Goal: Transaction & Acquisition: Purchase product/service

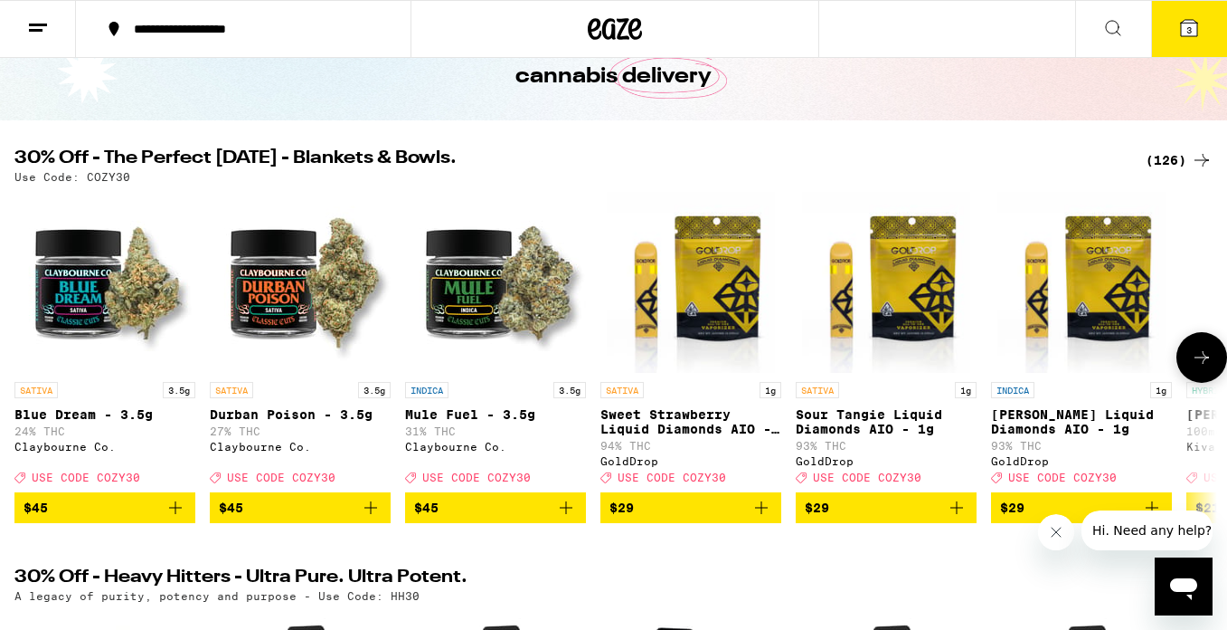
scroll to position [127, 0]
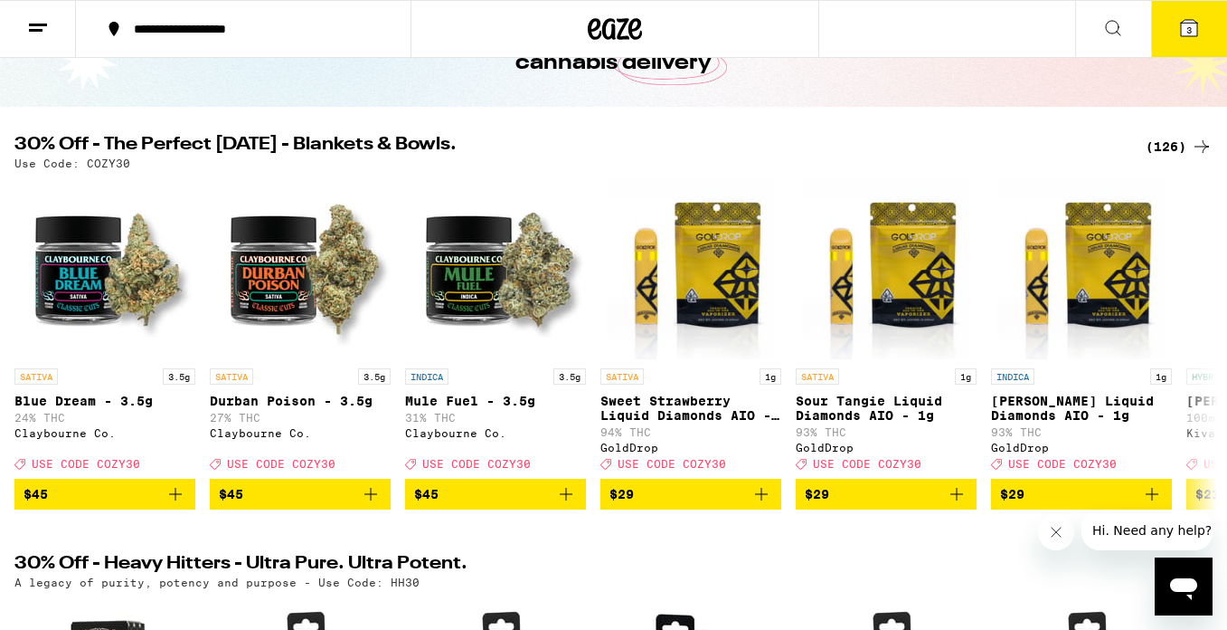
click at [1194, 21] on icon at bounding box center [1189, 28] width 16 height 16
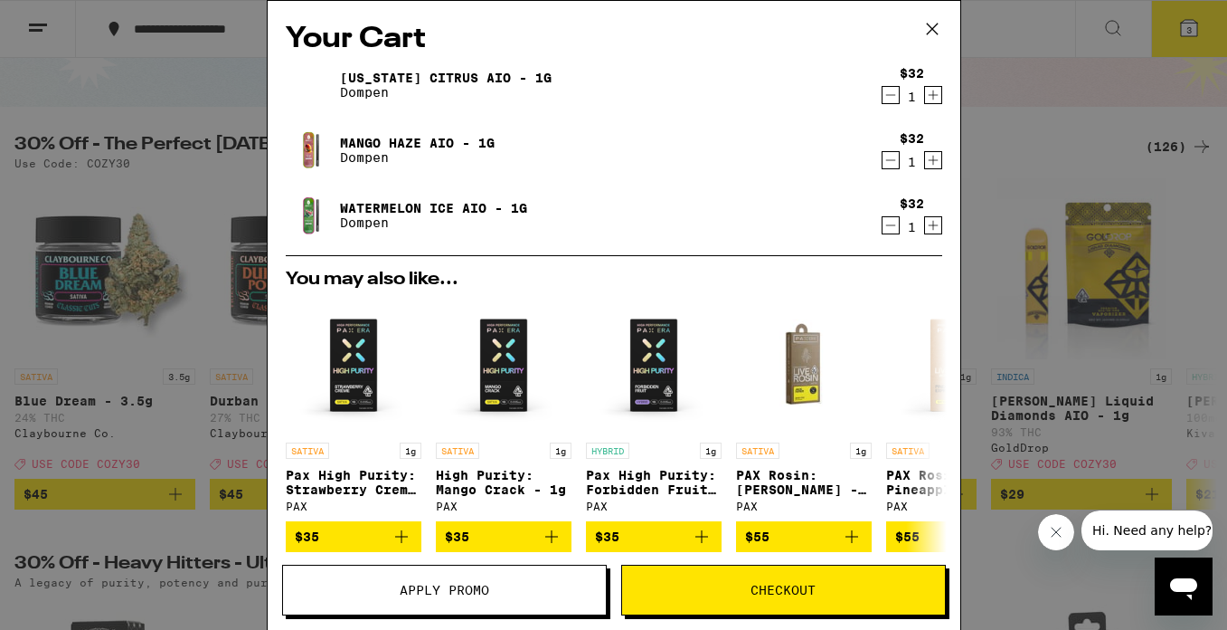
click at [886, 96] on icon "Decrement" at bounding box center [891, 95] width 16 height 22
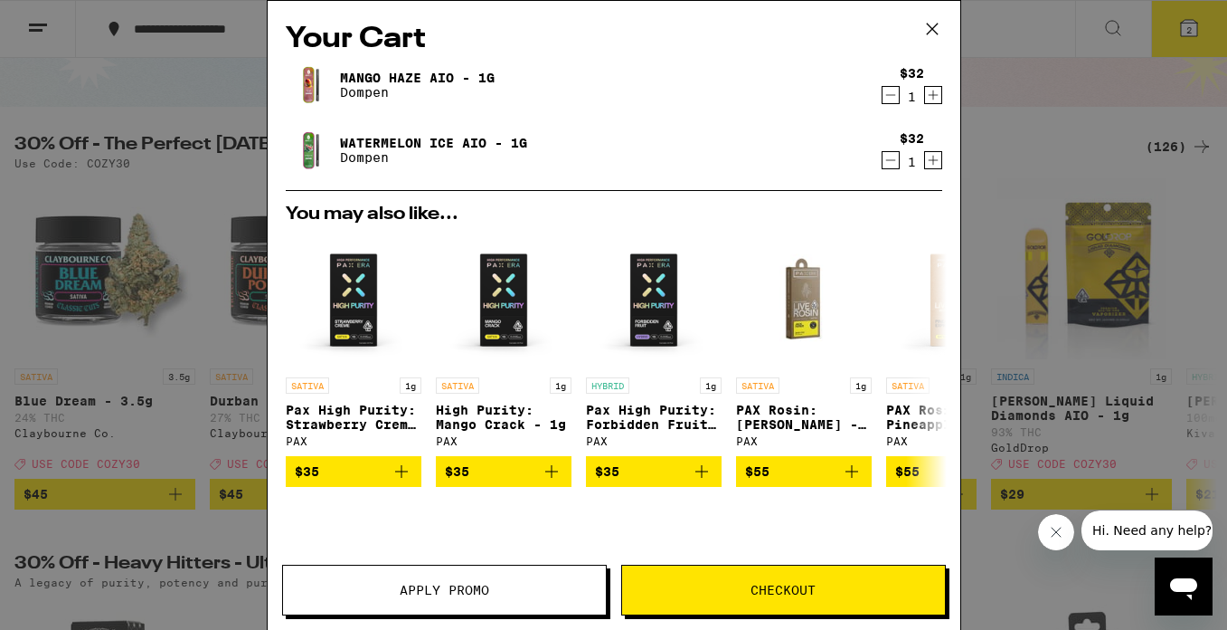
click at [892, 99] on icon "Decrement" at bounding box center [891, 95] width 16 height 22
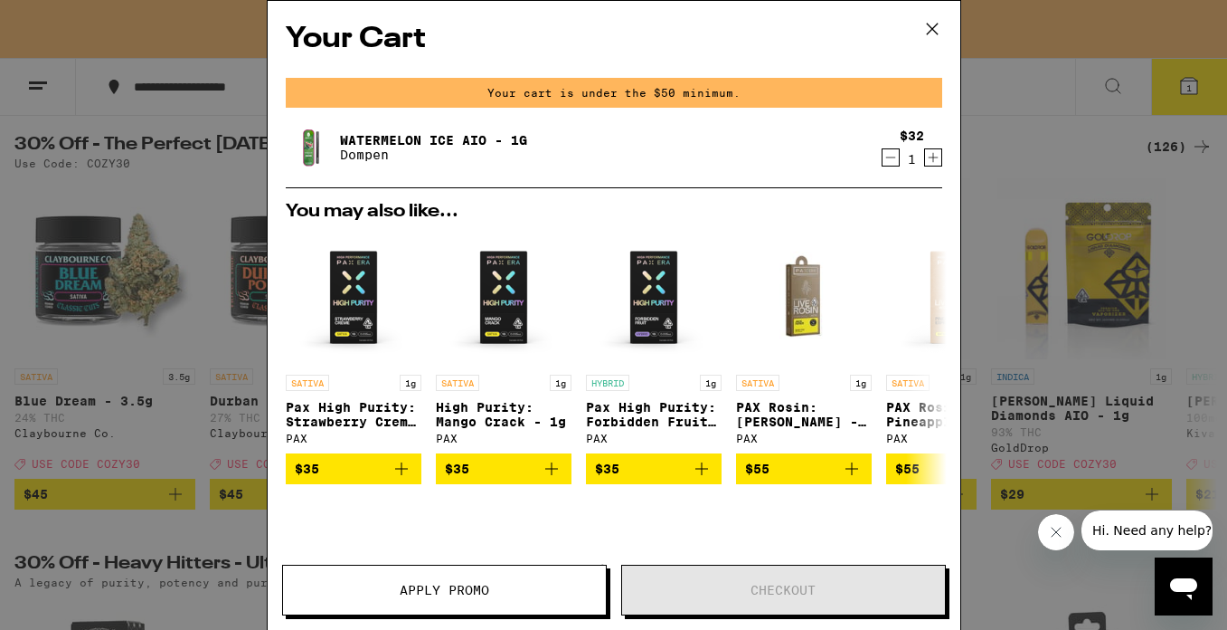
click at [889, 154] on icon "Decrement" at bounding box center [891, 158] width 16 height 22
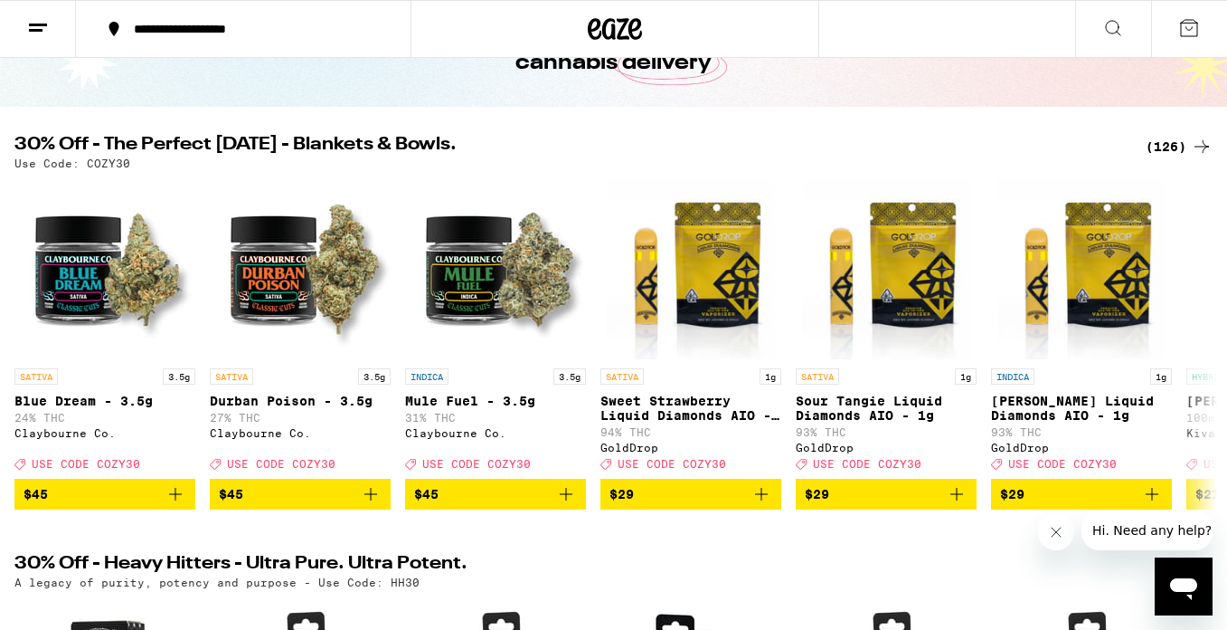
click at [1171, 139] on div "(126)" at bounding box center [1179, 147] width 67 height 22
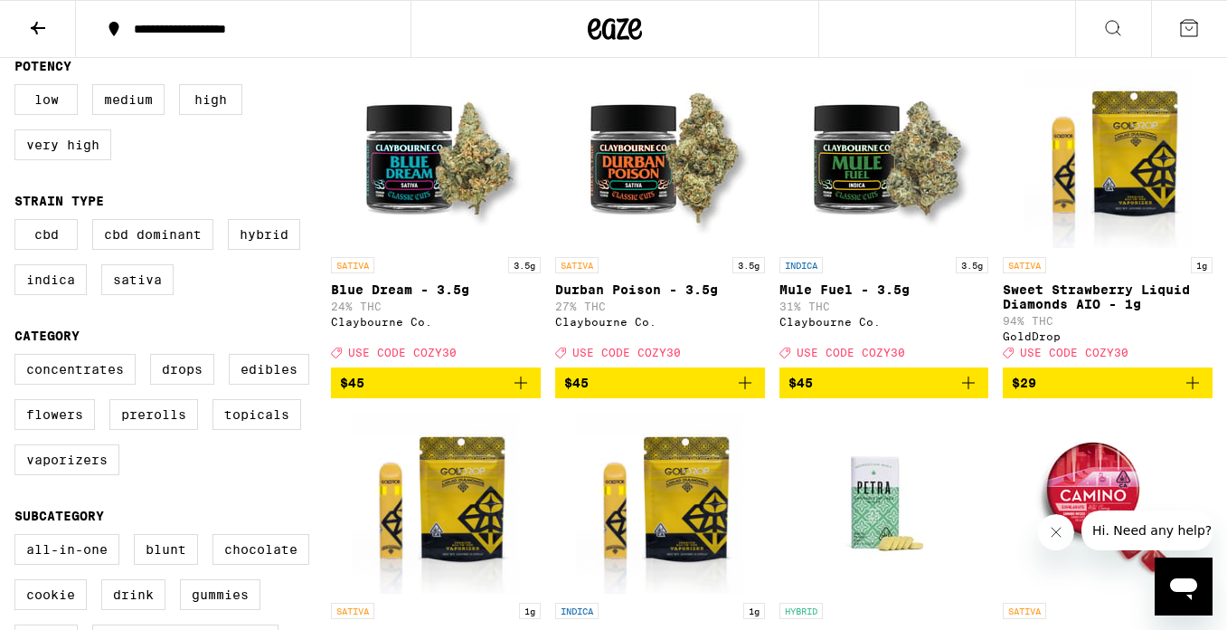
scroll to position [196, 0]
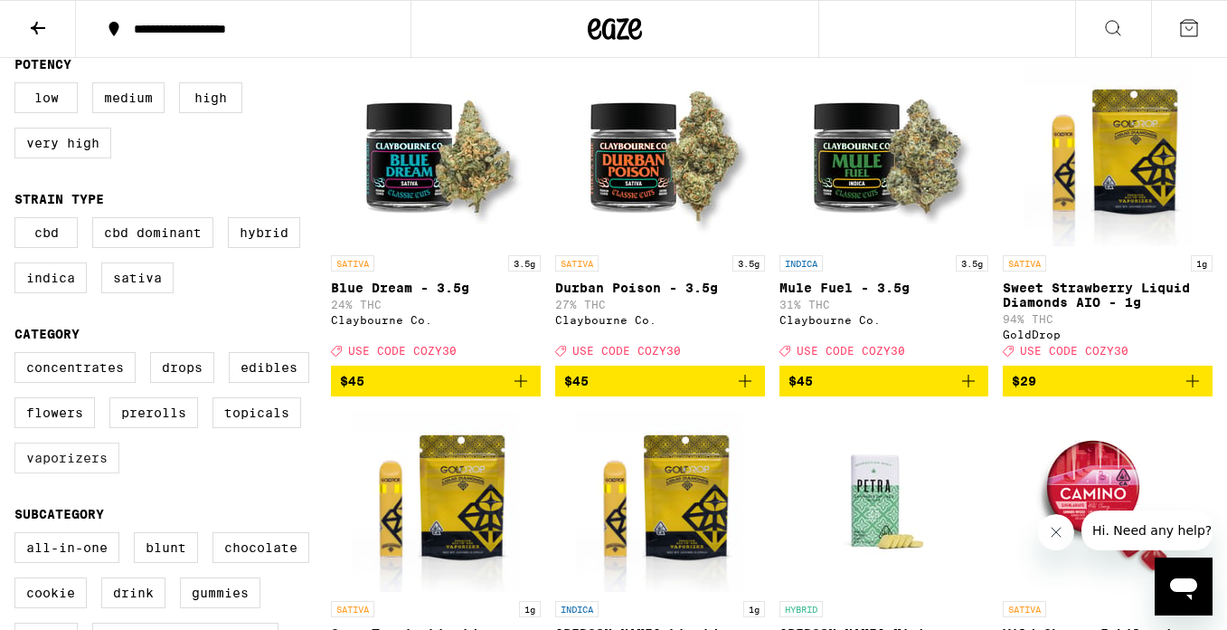
click at [51, 473] on label "Vaporizers" at bounding box center [66, 457] width 105 height 31
click at [19, 355] on input "Vaporizers" at bounding box center [18, 355] width 1 height 1
checkbox input "true"
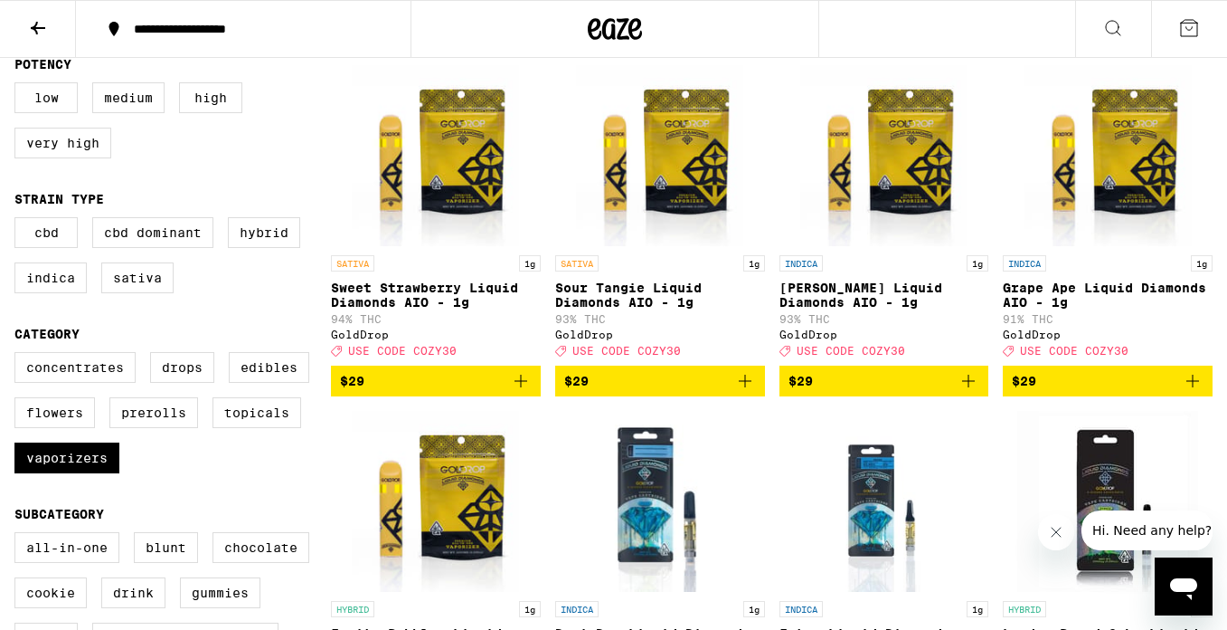
click at [525, 386] on icon "Add to bag" at bounding box center [521, 381] width 22 height 22
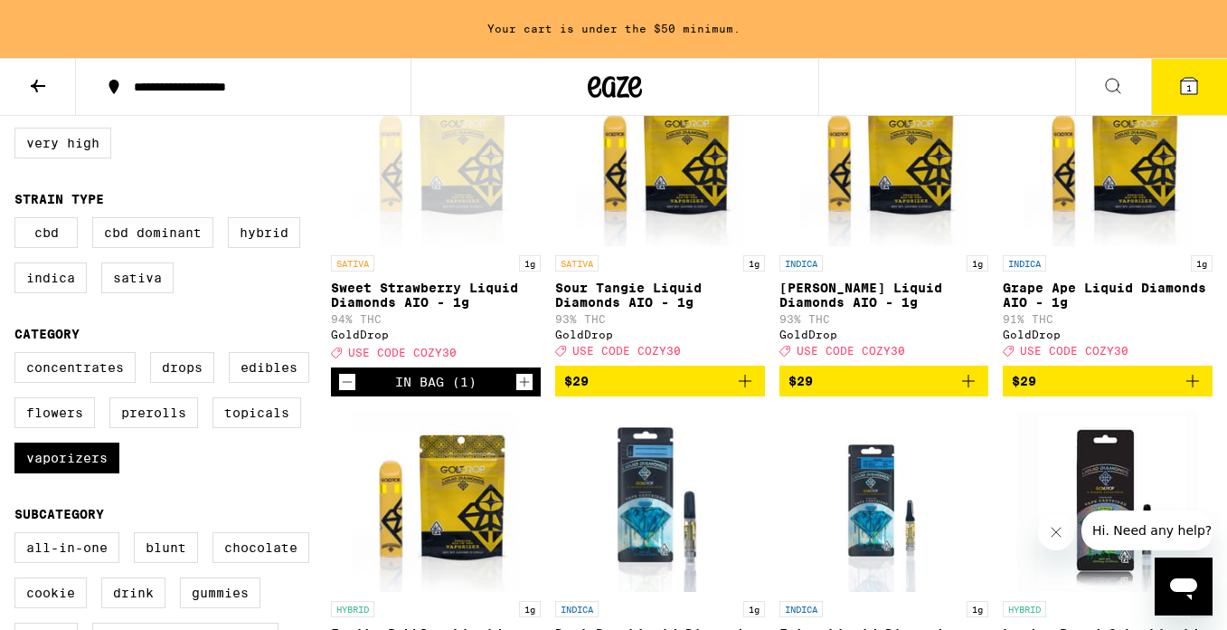
click at [574, 382] on button "$29" at bounding box center [660, 380] width 210 height 31
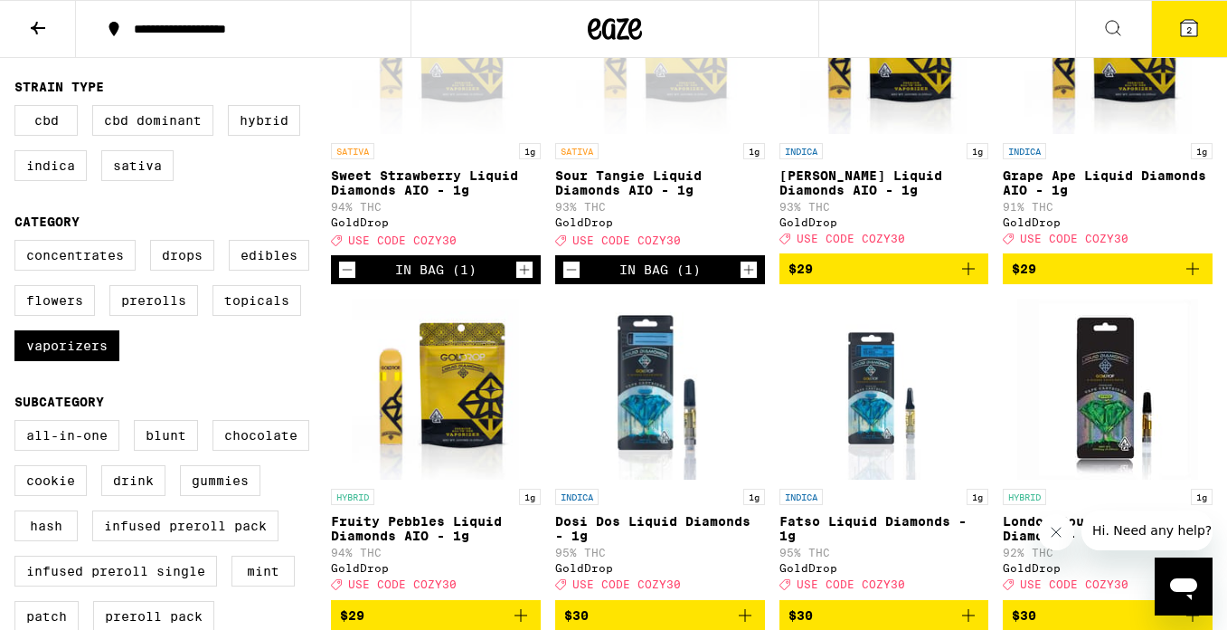
scroll to position [349, 0]
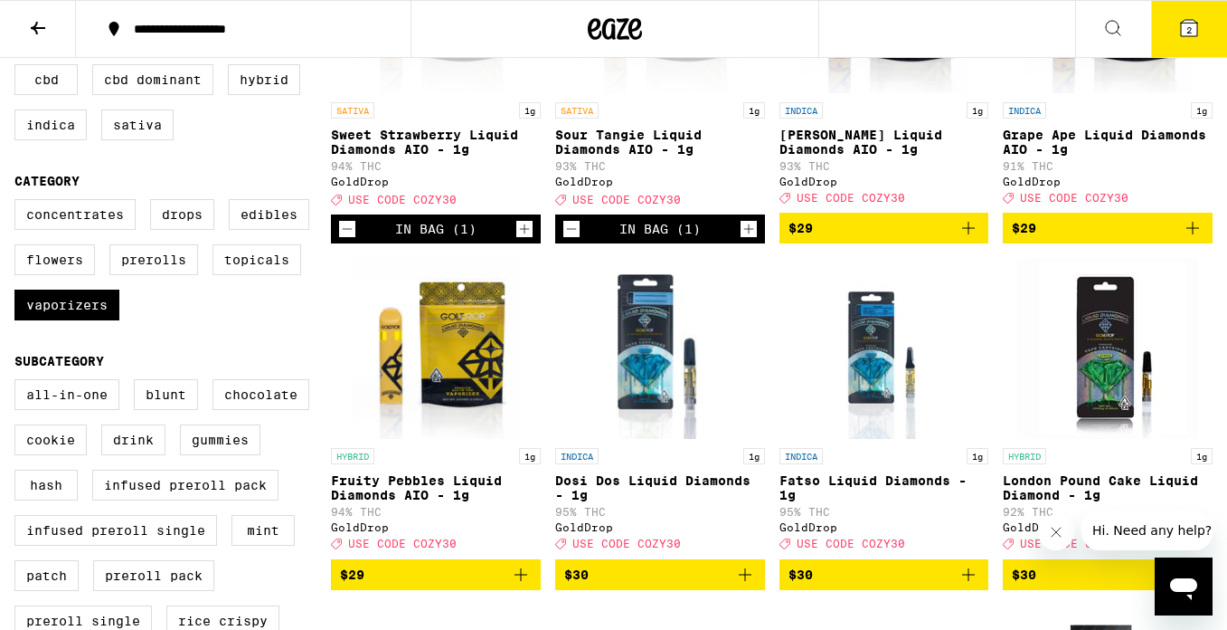
click at [529, 585] on icon "Add to bag" at bounding box center [521, 575] width 22 height 22
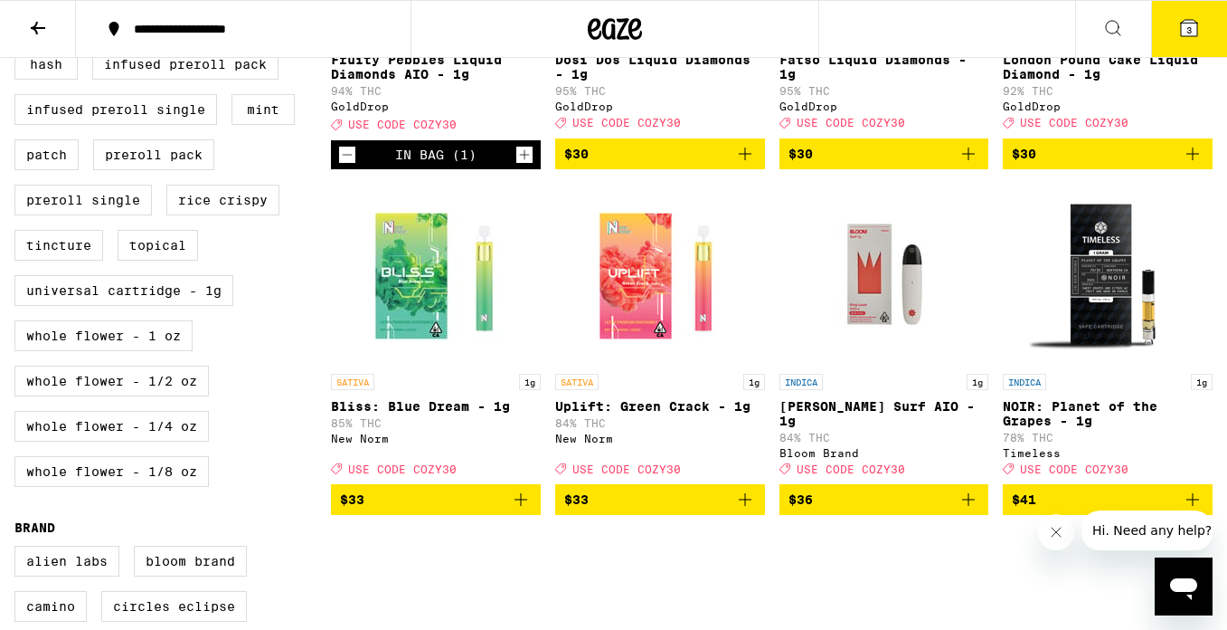
scroll to position [772, 0]
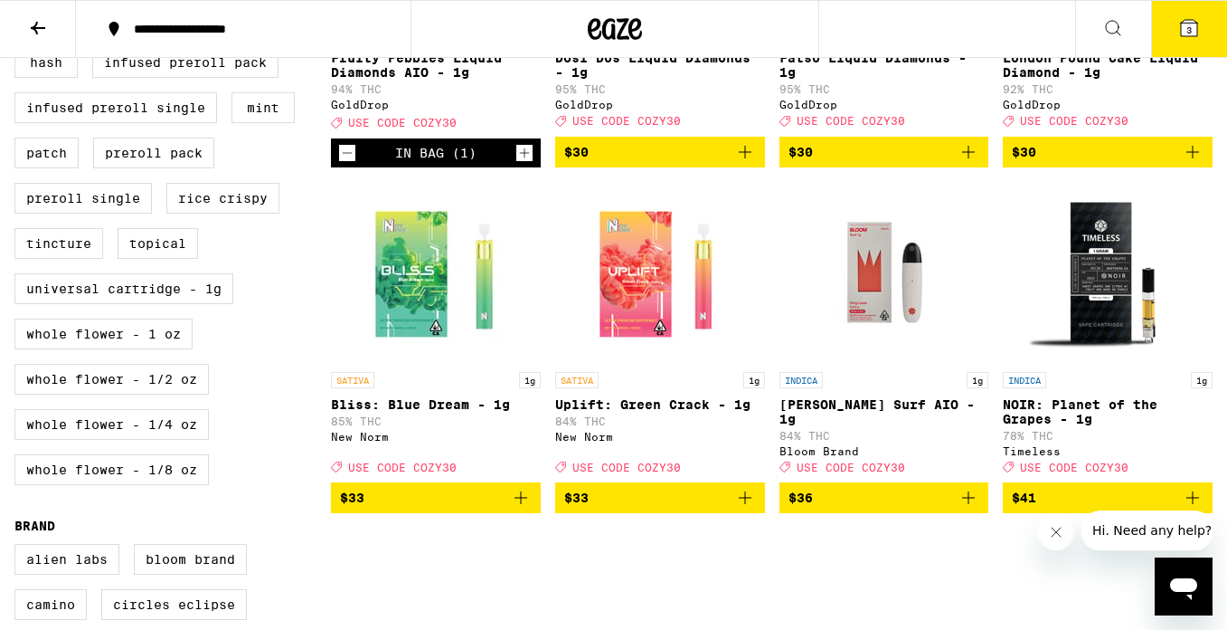
click at [750, 508] on icon "Add to bag" at bounding box center [746, 498] width 22 height 22
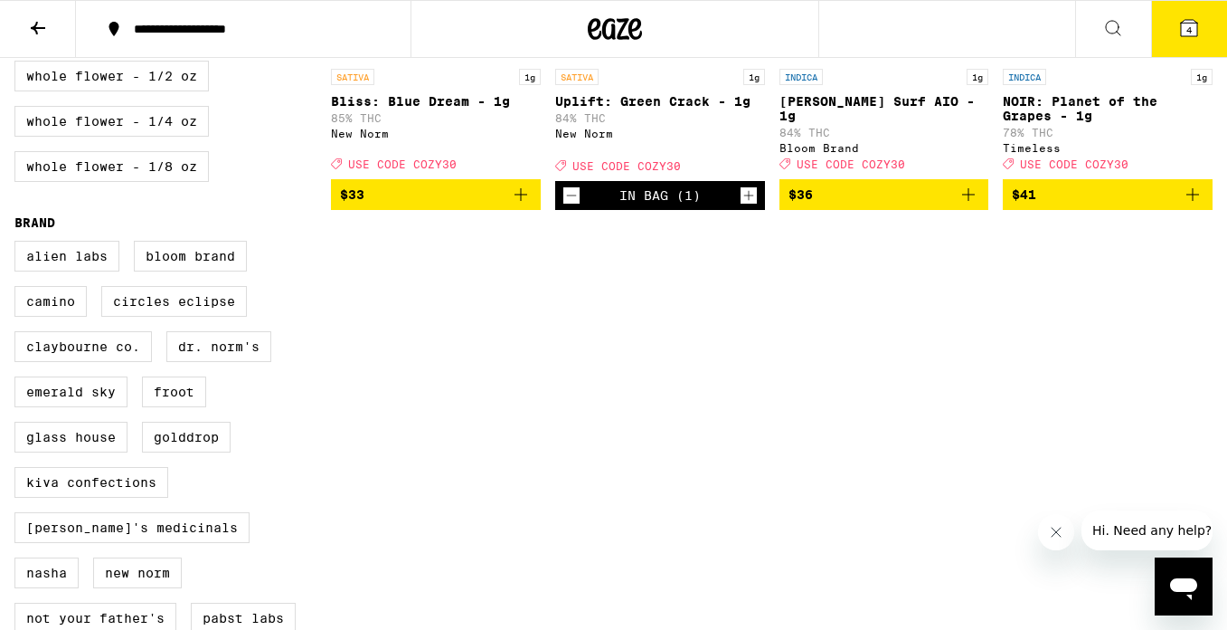
scroll to position [951, 0]
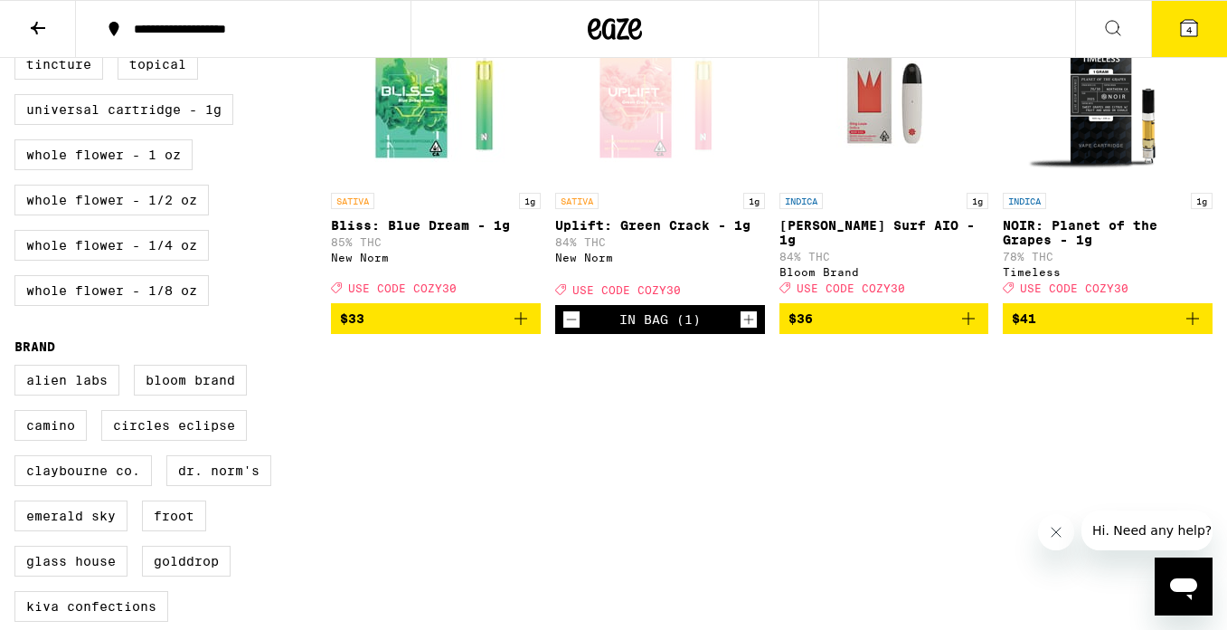
click at [571, 330] on icon "Decrement" at bounding box center [572, 319] width 16 height 22
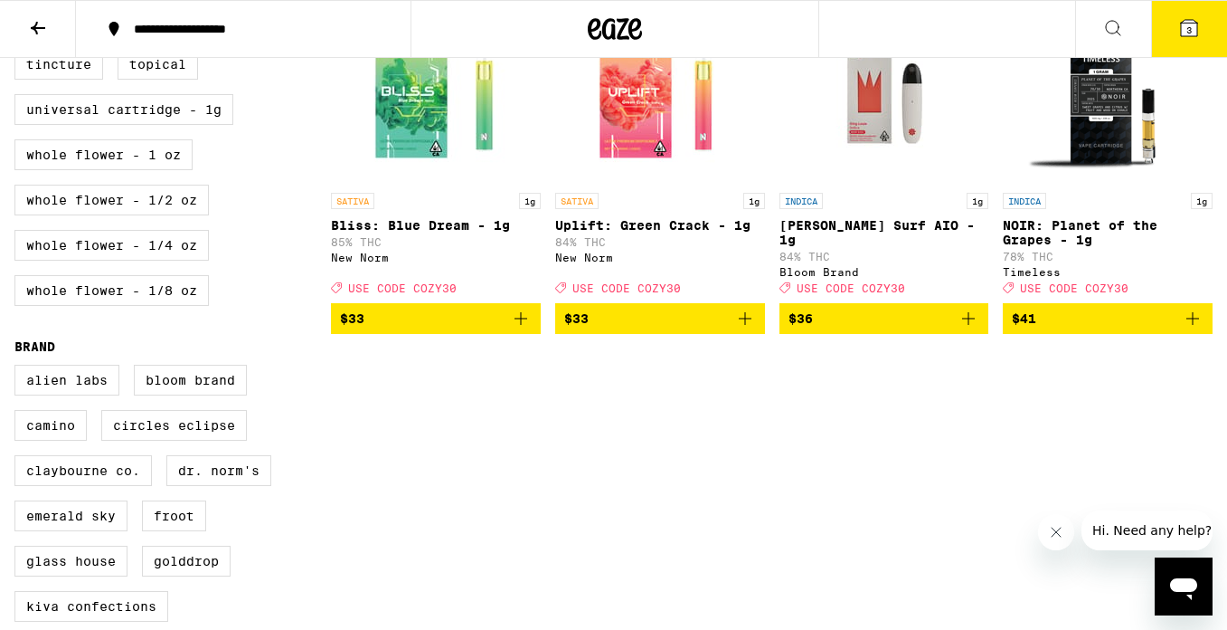
click at [640, 119] on img "Open page for Uplift: Green Crack - 1g from New Norm" at bounding box center [660, 93] width 181 height 181
click at [751, 329] on icon "Add to bag" at bounding box center [746, 319] width 22 height 22
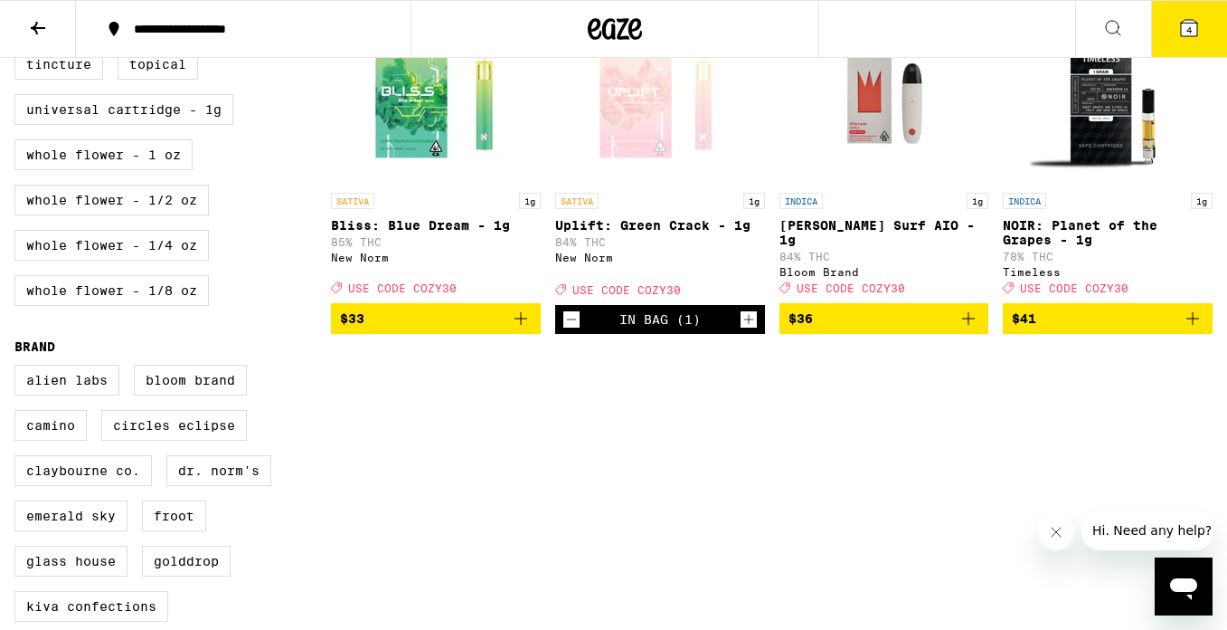
click at [526, 329] on icon "Add to bag" at bounding box center [521, 319] width 22 height 22
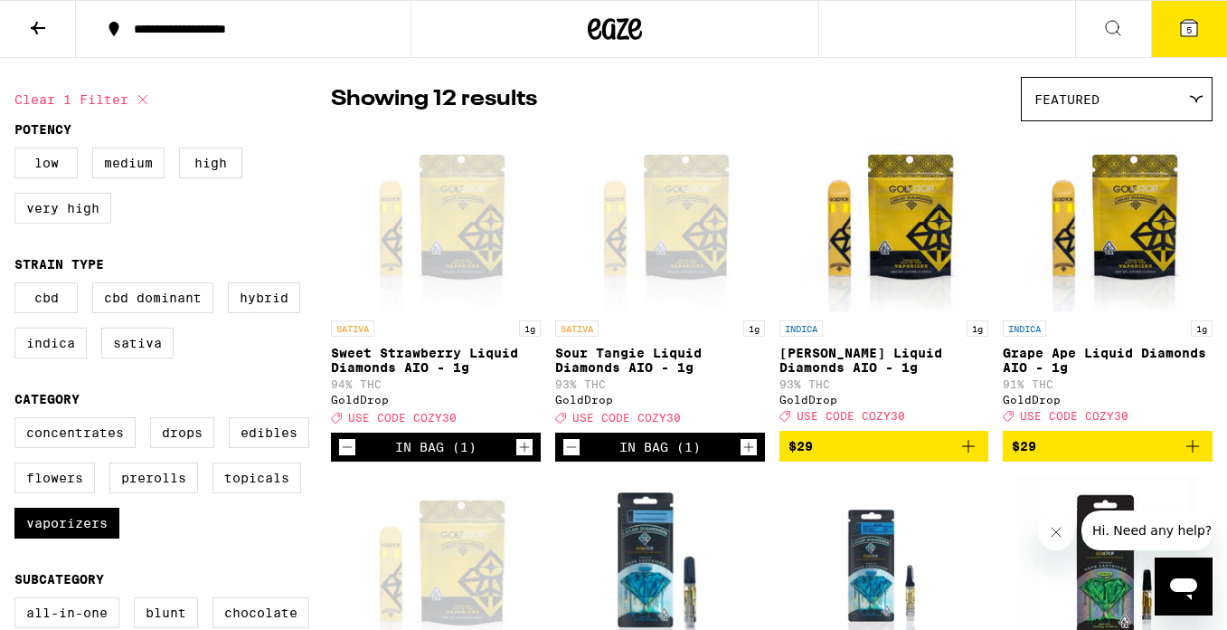
scroll to position [129, 0]
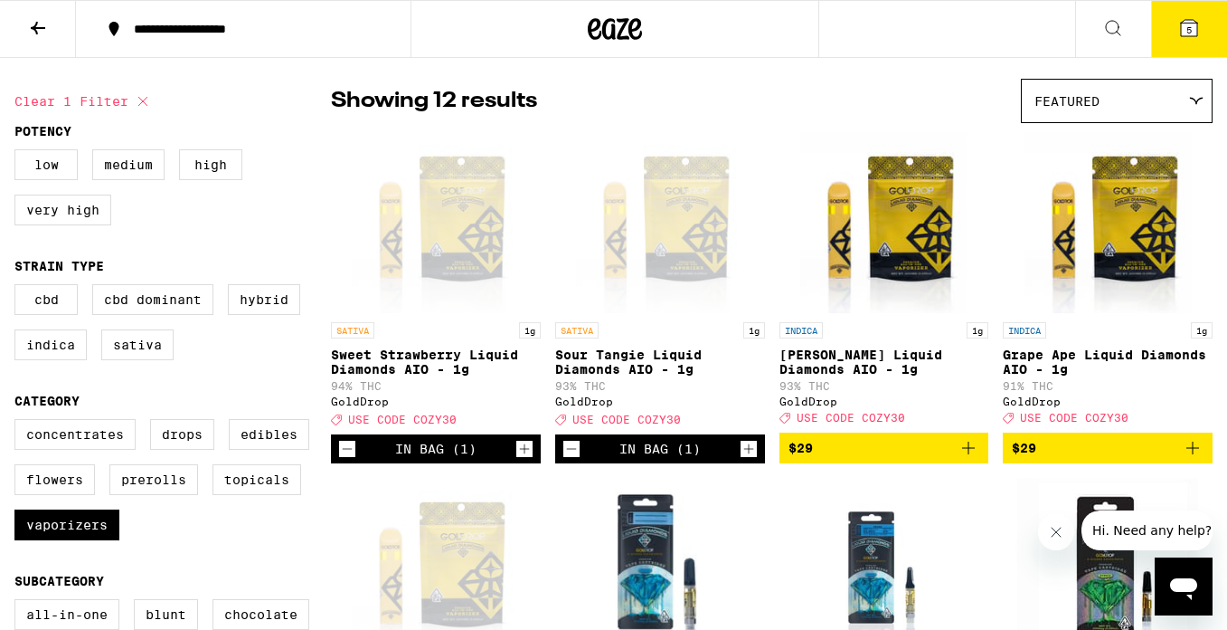
click at [1193, 27] on icon at bounding box center [1189, 28] width 16 height 16
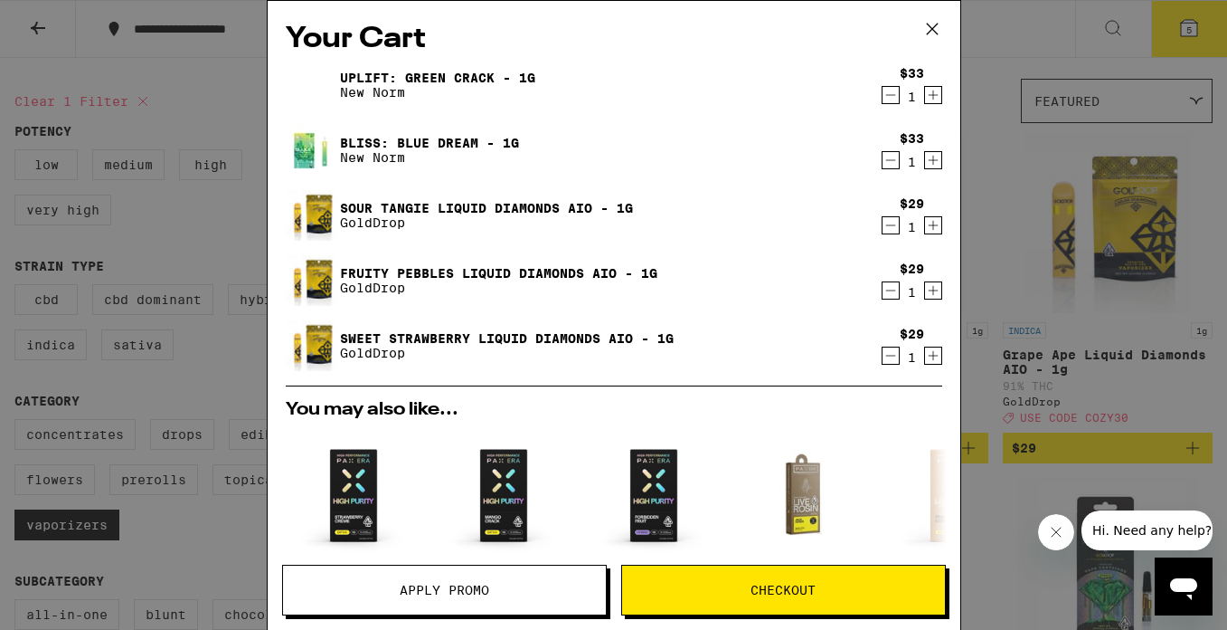
scroll to position [1, 0]
click at [888, 354] on icon "Decrement" at bounding box center [891, 355] width 16 height 22
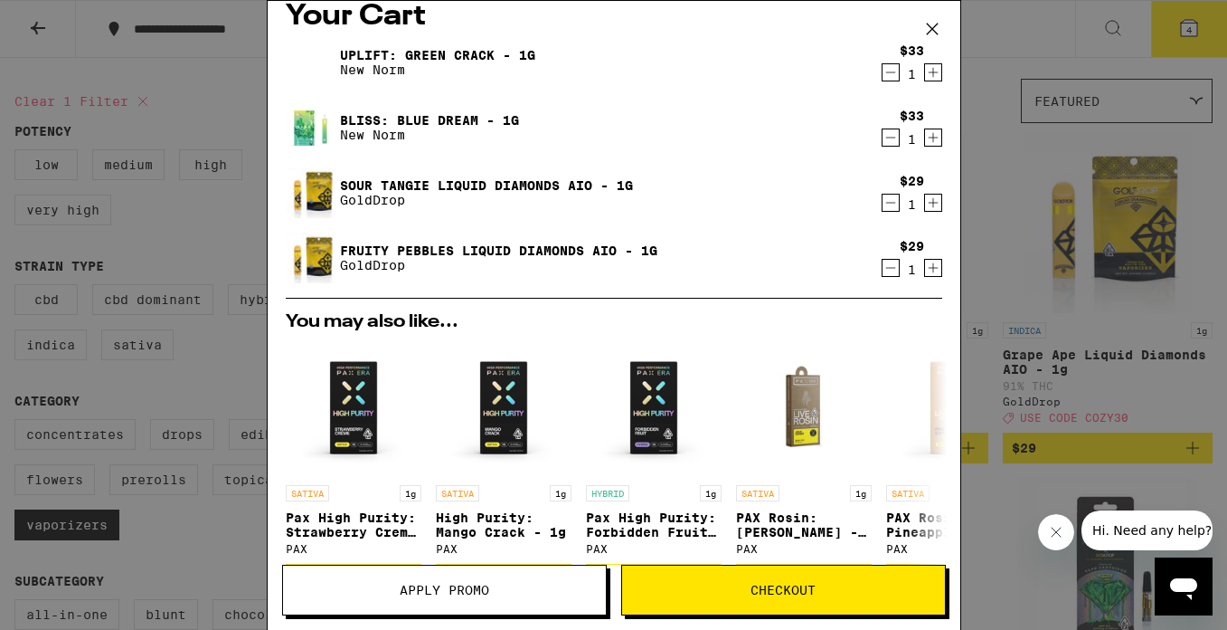
scroll to position [0, 0]
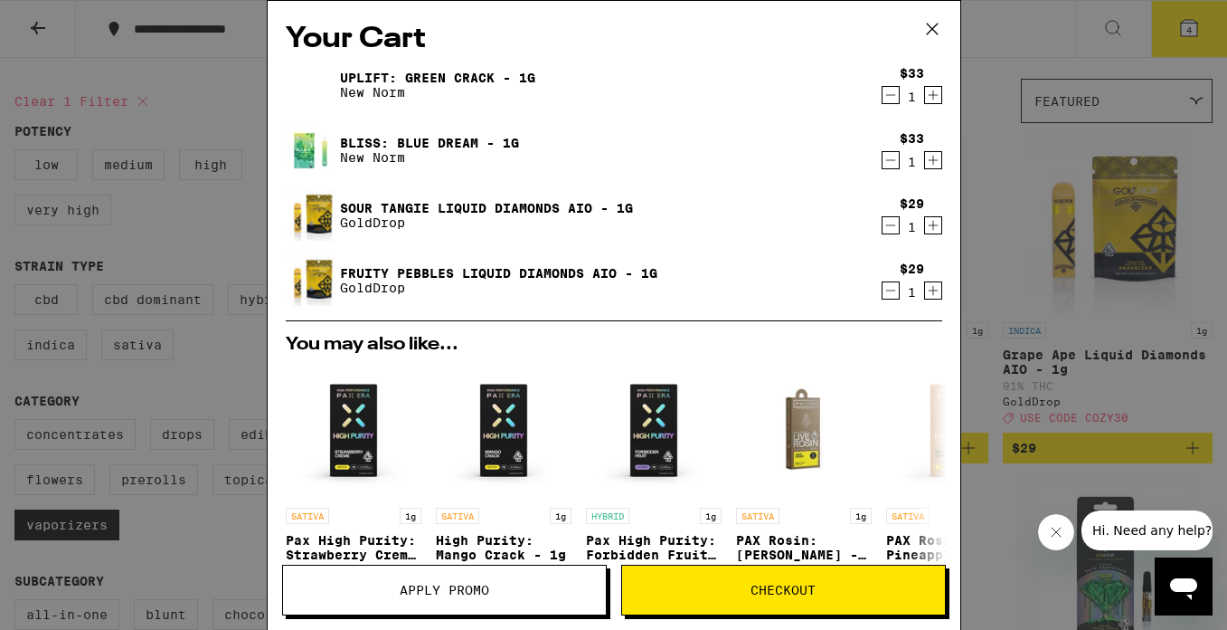
click at [889, 225] on icon "Decrement" at bounding box center [891, 225] width 16 height 22
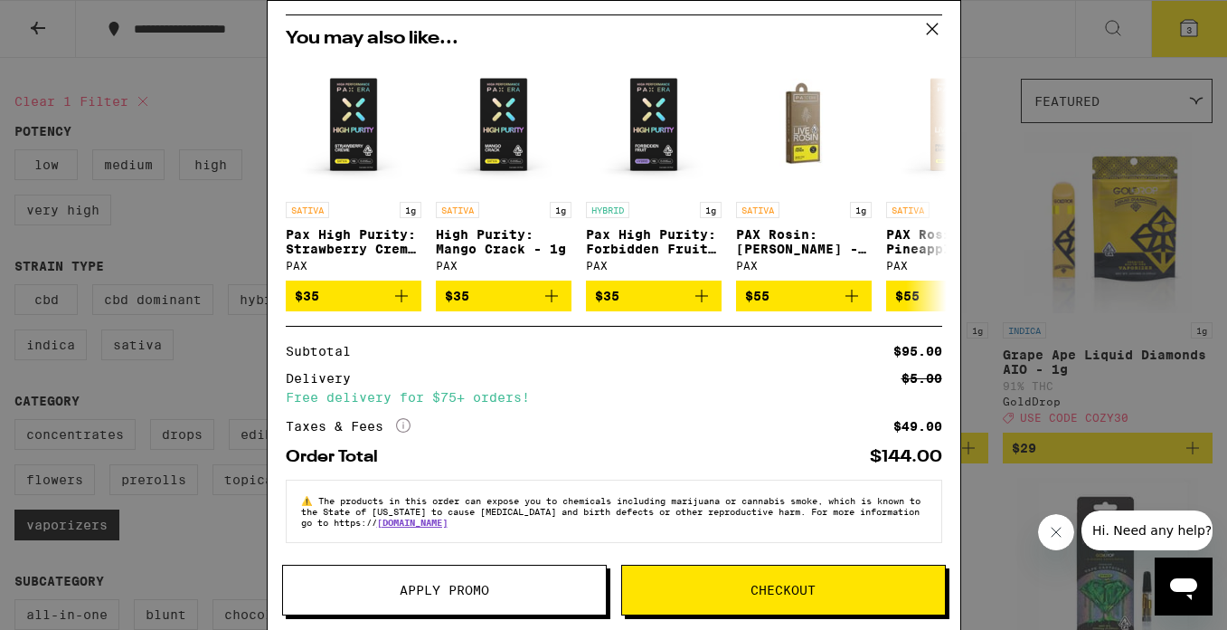
scroll to position [251, 0]
click at [497, 593] on span "Apply Promo" at bounding box center [444, 589] width 323 height 13
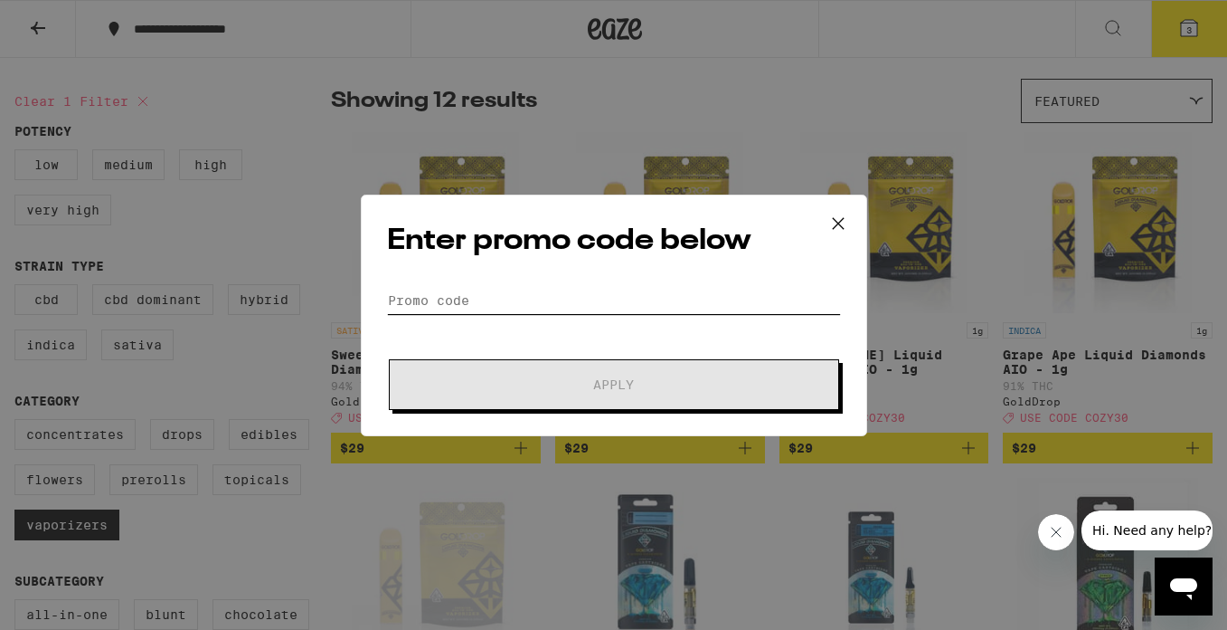
click at [466, 303] on input "Promo Code" at bounding box center [614, 300] width 454 height 27
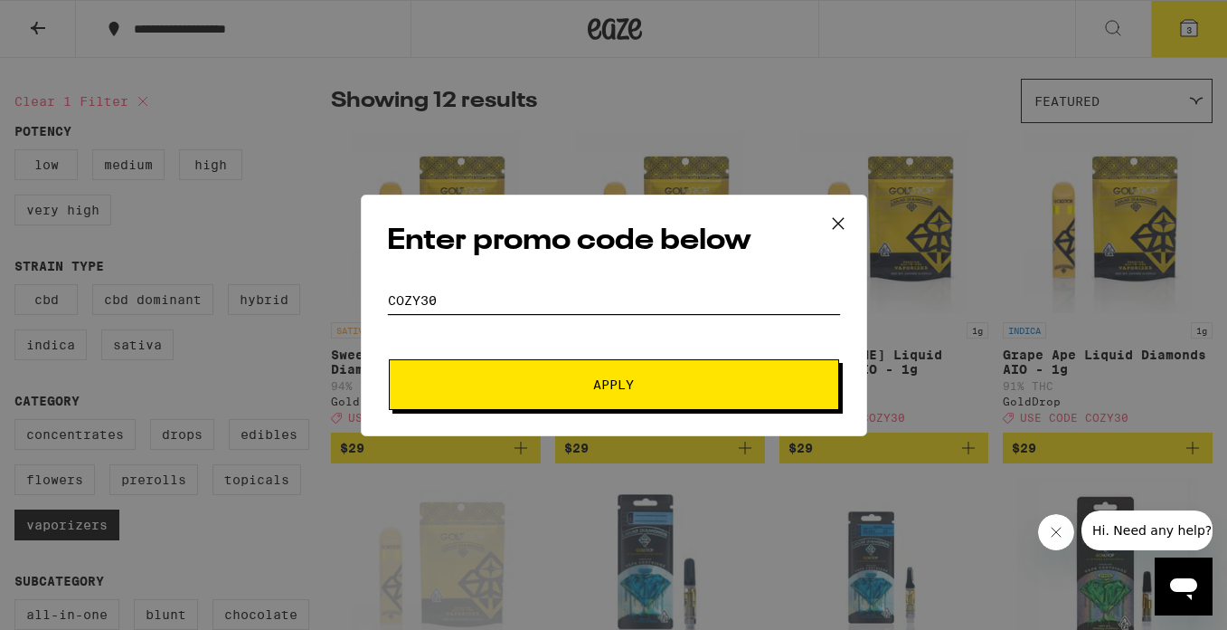
type input "cozy30"
click at [572, 386] on span "Apply" at bounding box center [614, 384] width 326 height 13
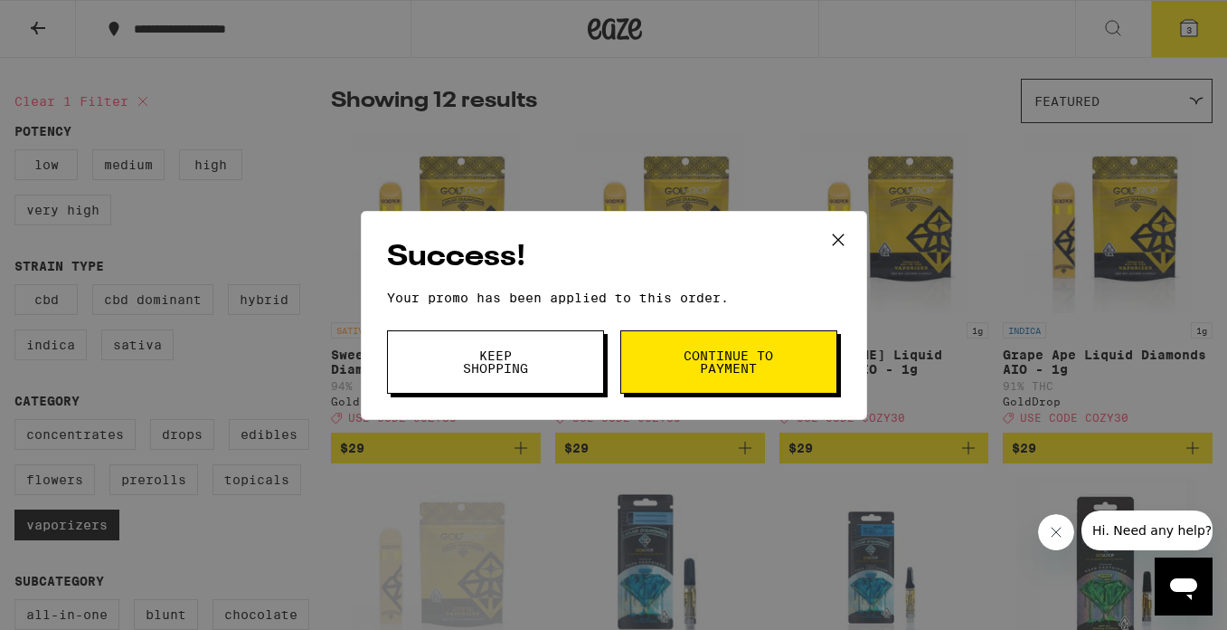
click at [691, 367] on span "Continue to payment" at bounding box center [729, 361] width 92 height 25
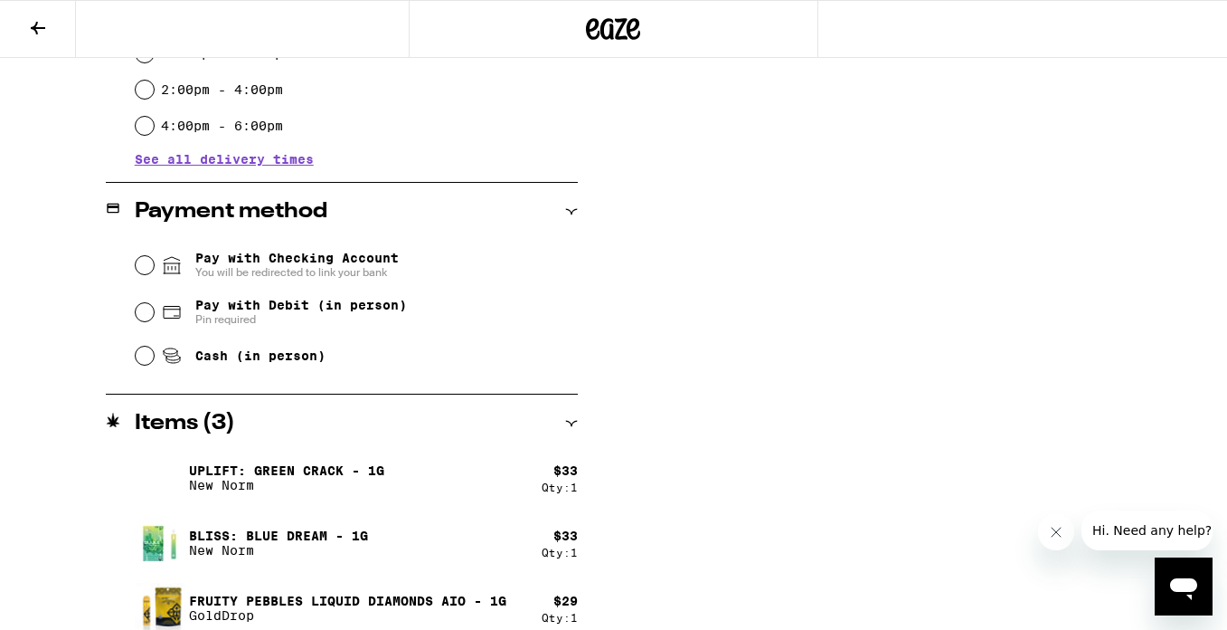
scroll to position [675, 0]
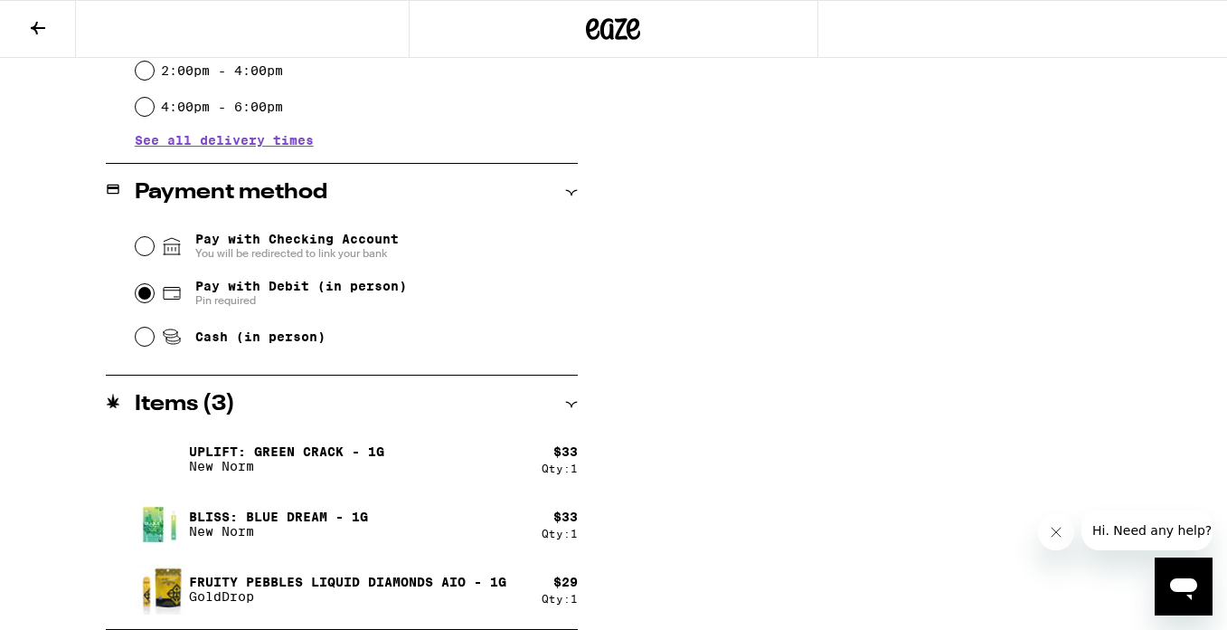
click at [140, 293] on input "Pay with Debit (in person) Pin required" at bounding box center [145, 293] width 18 height 18
radio input "true"
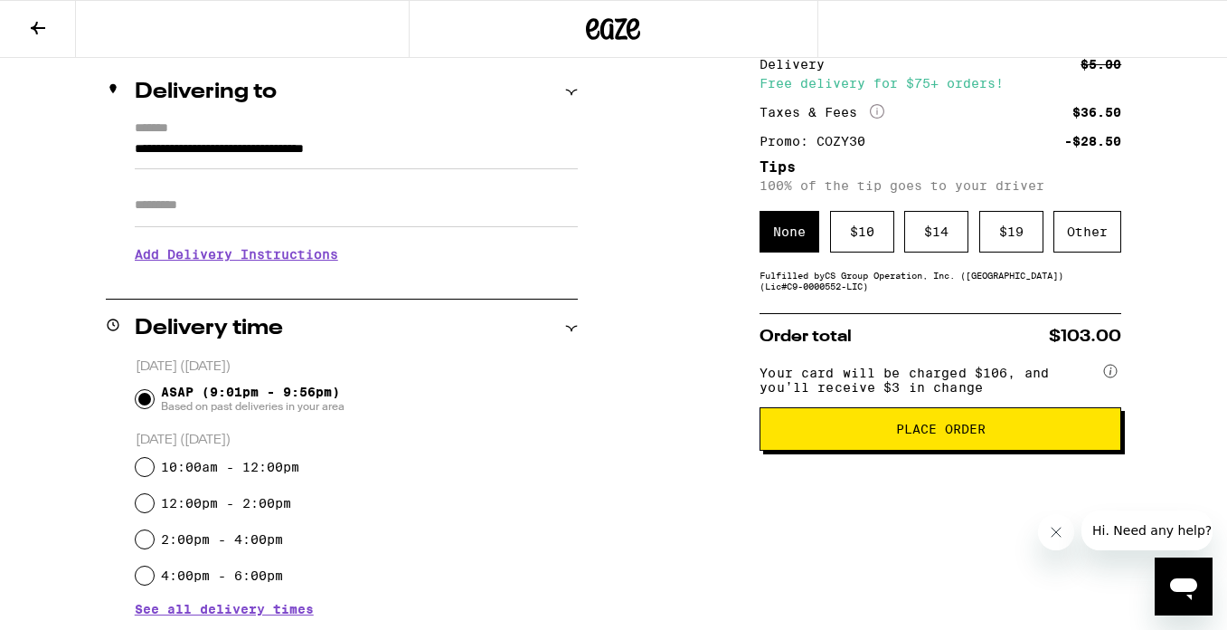
scroll to position [245, 0]
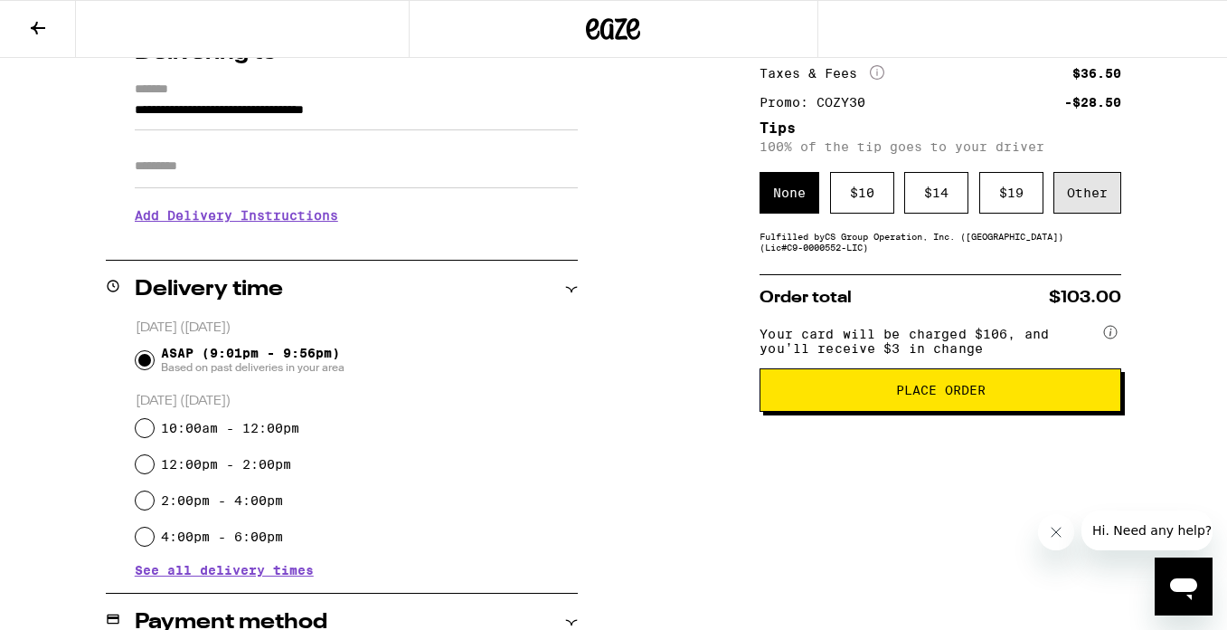
click at [1106, 192] on div "Other" at bounding box center [1088, 193] width 68 height 42
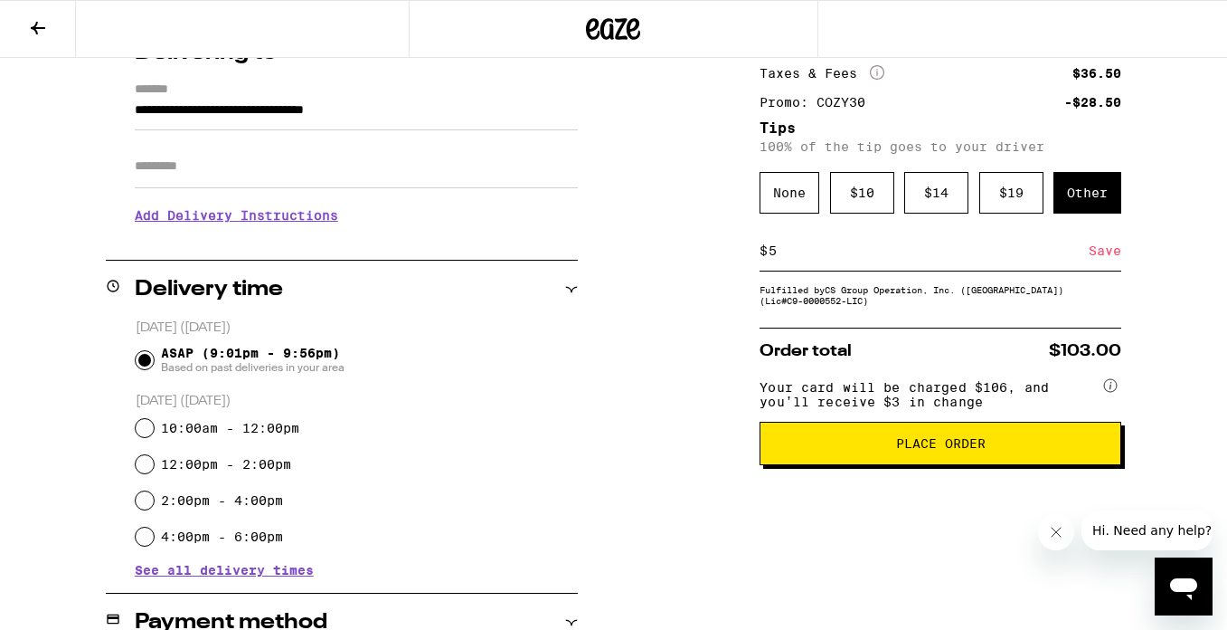
type input "5"
click at [625, 463] on div "**********" at bounding box center [613, 516] width 1227 height 1085
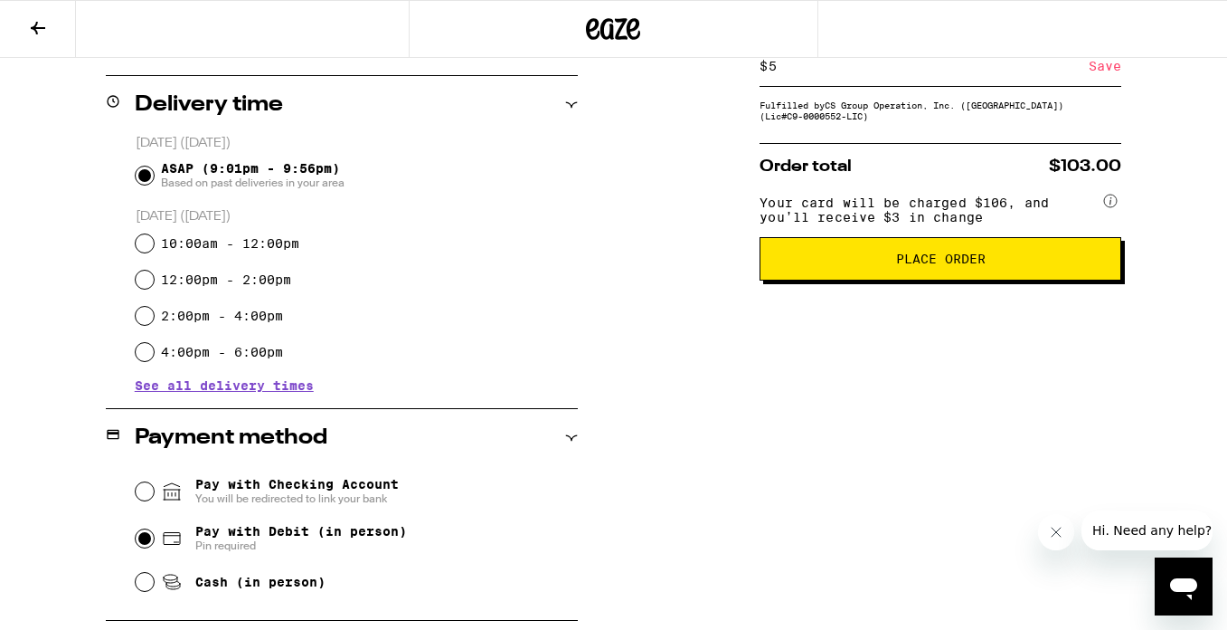
scroll to position [471, 0]
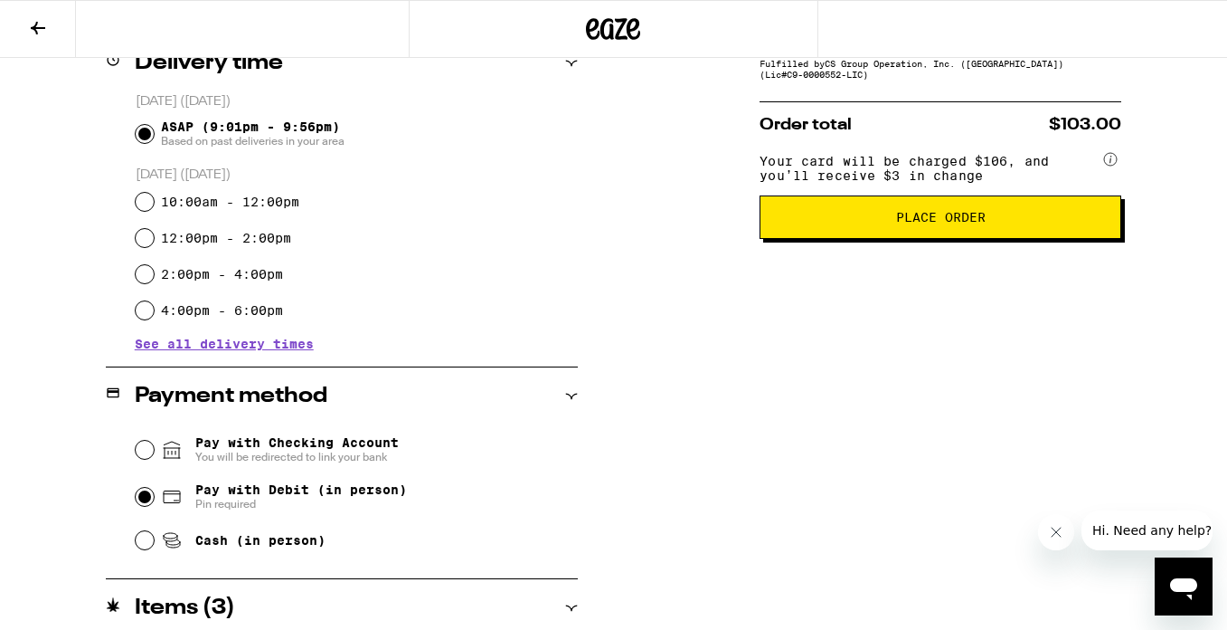
click at [970, 239] on button "Place Order" at bounding box center [941, 216] width 362 height 43
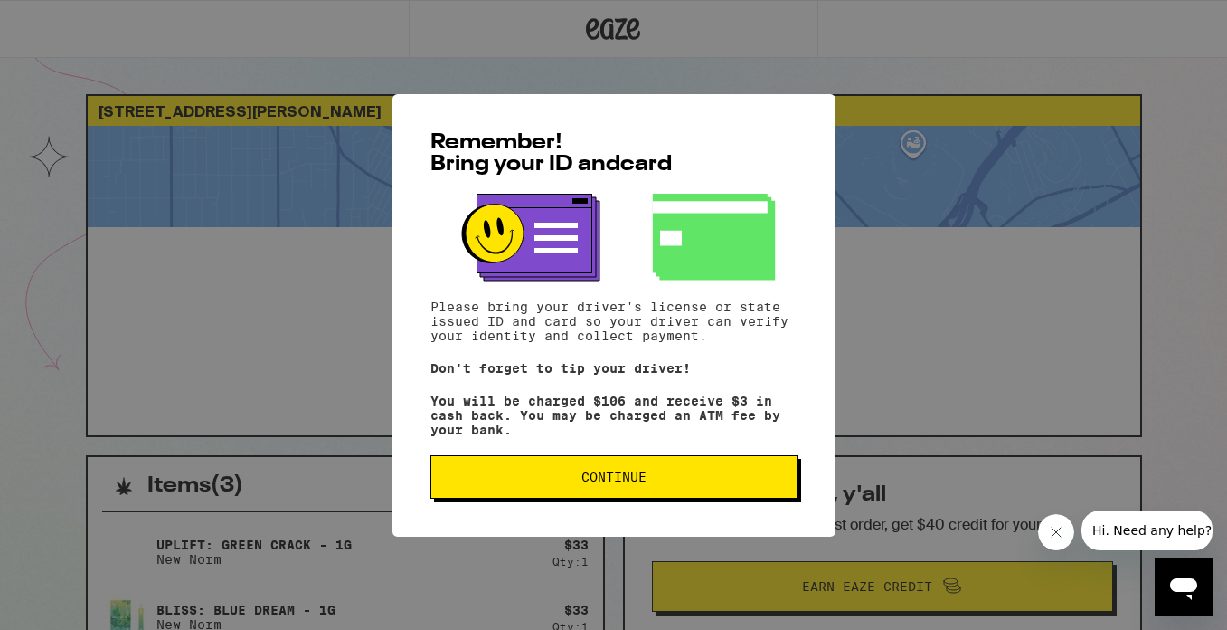
click at [633, 479] on span "Continue" at bounding box center [614, 476] width 65 height 13
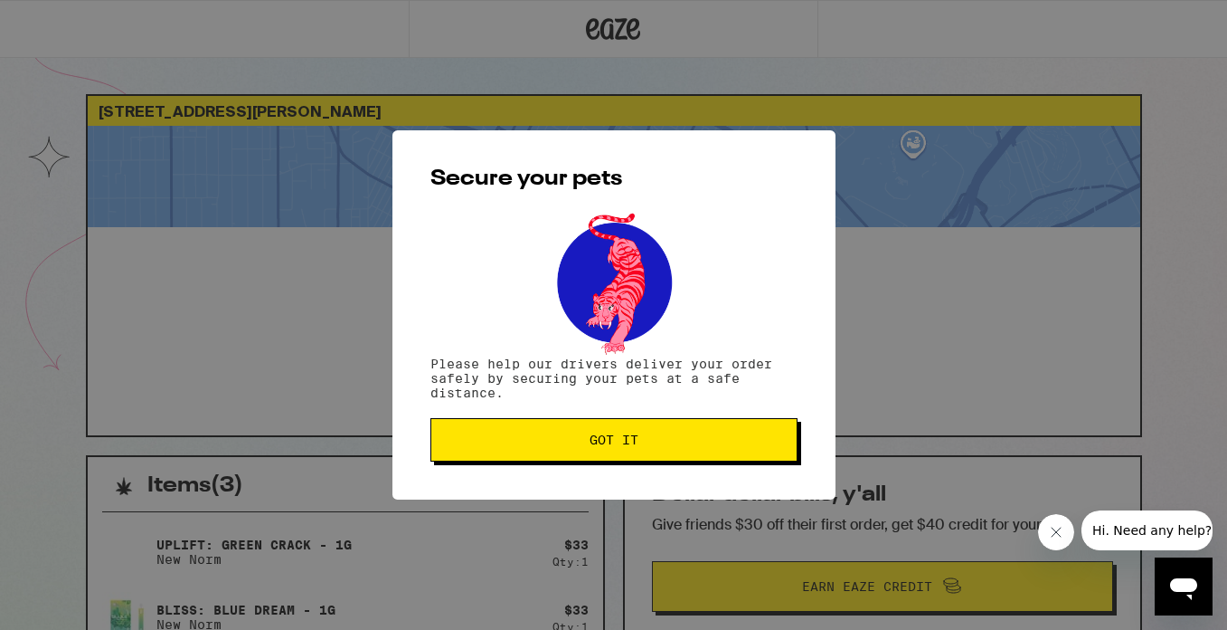
click at [590, 440] on span "Got it" at bounding box center [614, 439] width 49 height 13
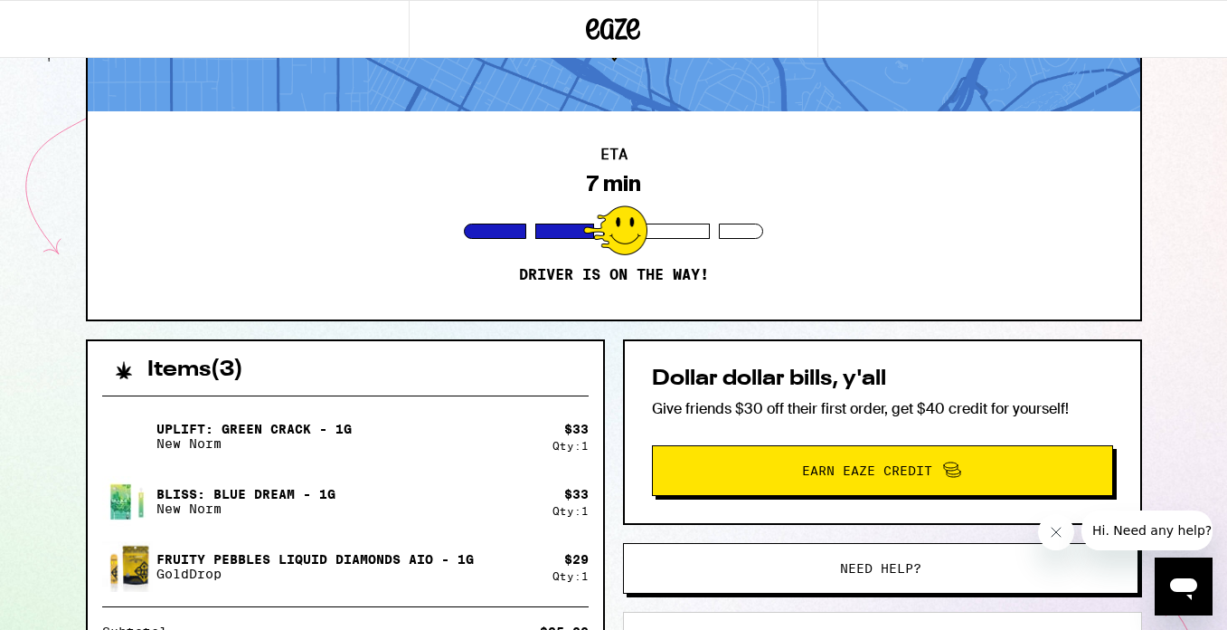
scroll to position [119, 0]
